Goal: Information Seeking & Learning: Learn about a topic

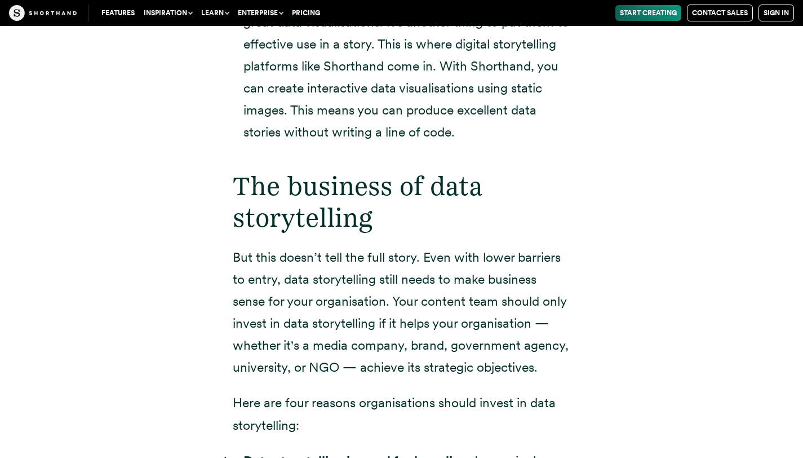
scroll to position [2817, 0]
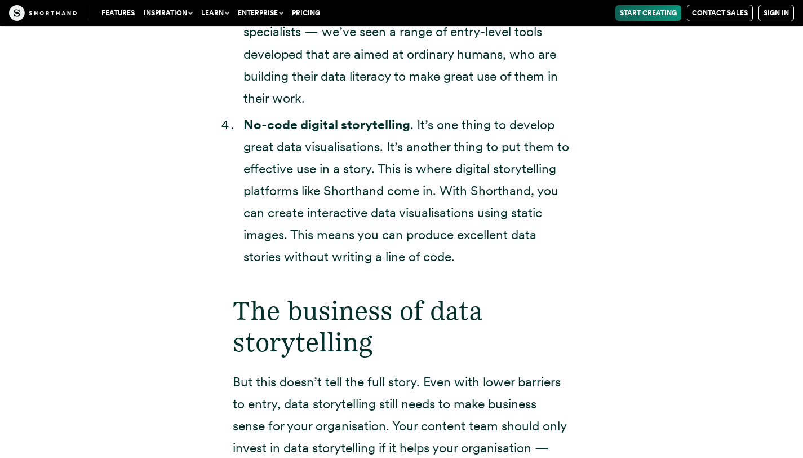
click at [354, 190] on li "No-code digital storytelling . It’s one thing to develop great data visualisati…" at bounding box center [406, 191] width 327 height 154
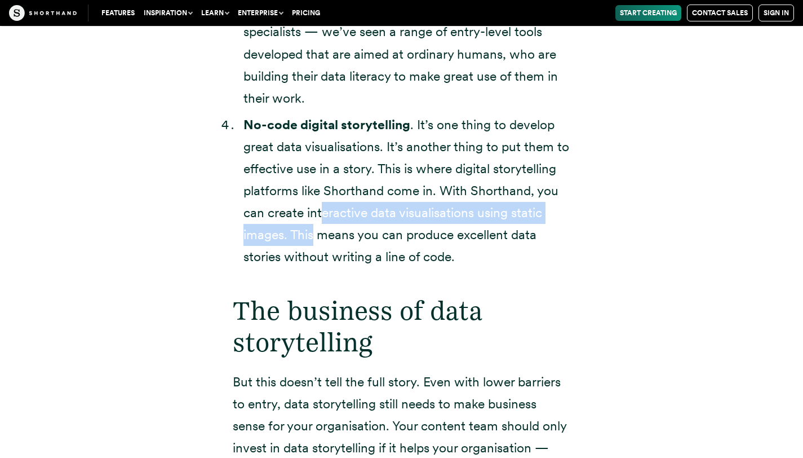
drag, startPoint x: 354, startPoint y: 190, endPoint x: 320, endPoint y: 216, distance: 42.6
click at [321, 217] on li "No-code digital storytelling . It’s one thing to develop great data visualisati…" at bounding box center [406, 191] width 327 height 154
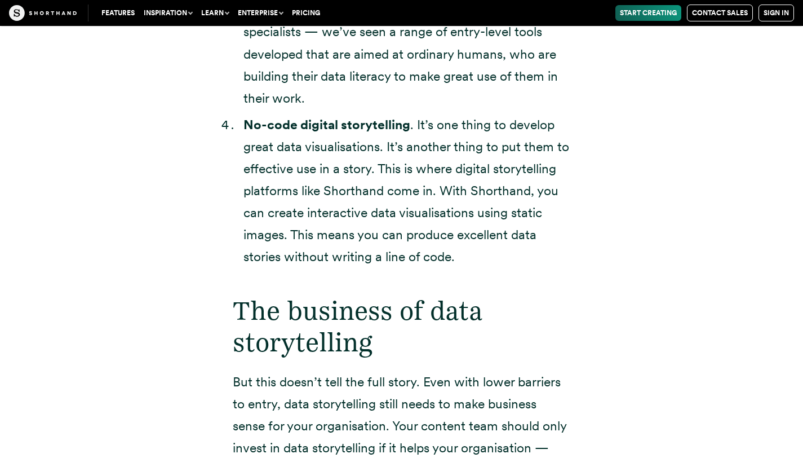
click at [280, 196] on li "No-code digital storytelling . It’s one thing to develop great data visualisati…" at bounding box center [406, 191] width 327 height 154
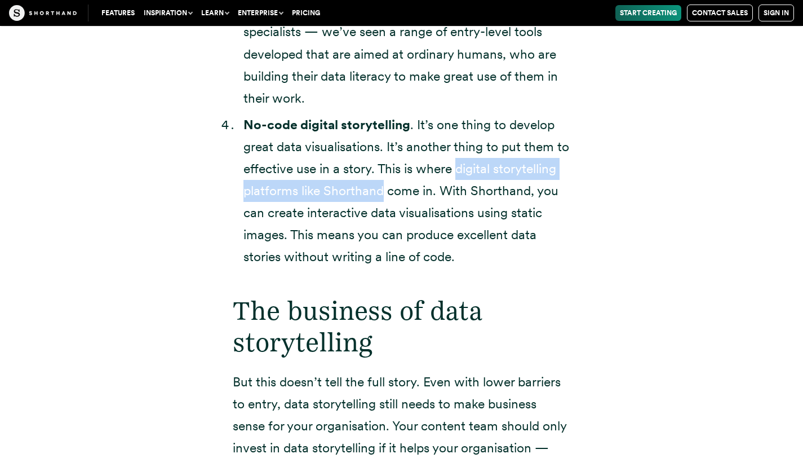
drag, startPoint x: 447, startPoint y: 175, endPoint x: 372, endPoint y: 190, distance: 76.4
click at [383, 190] on li "No-code digital storytelling . It’s one thing to develop great data visualisati…" at bounding box center [406, 191] width 327 height 154
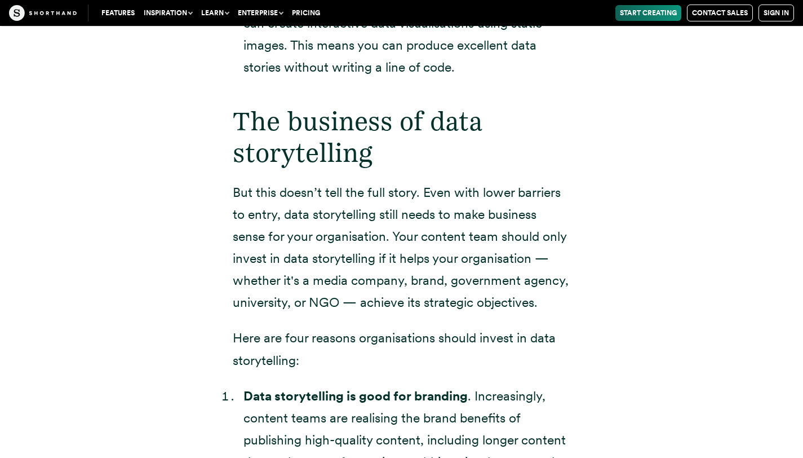
scroll to position [3268, 0]
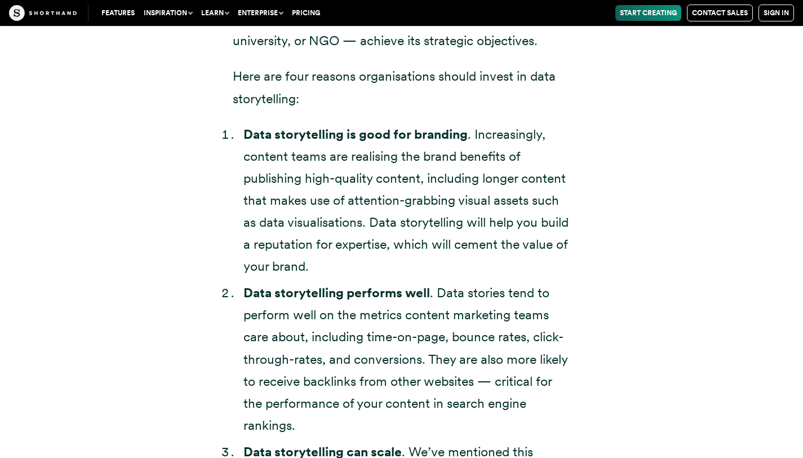
click at [439, 201] on li "Data storytelling is good for branding . Increasingly, content teams are realis…" at bounding box center [406, 200] width 327 height 154
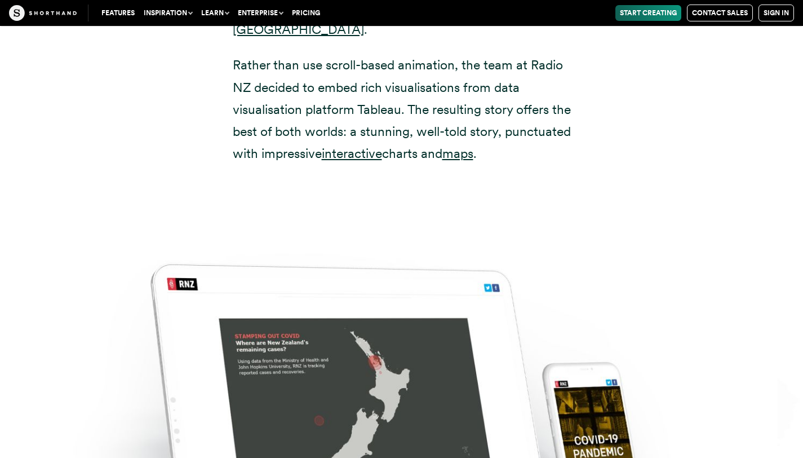
scroll to position [12227, 0]
